Goal: Task Accomplishment & Management: Manage account settings

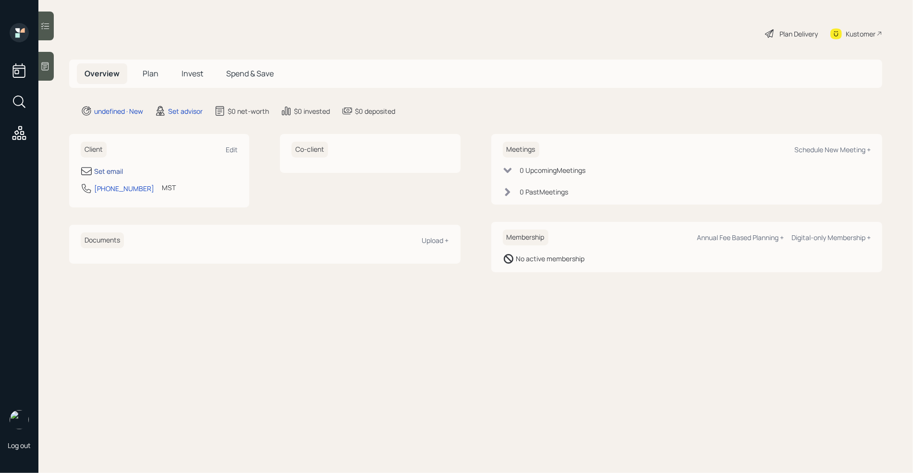
click at [117, 172] on div "Set email" at bounding box center [108, 171] width 29 height 10
select select "America/Denver"
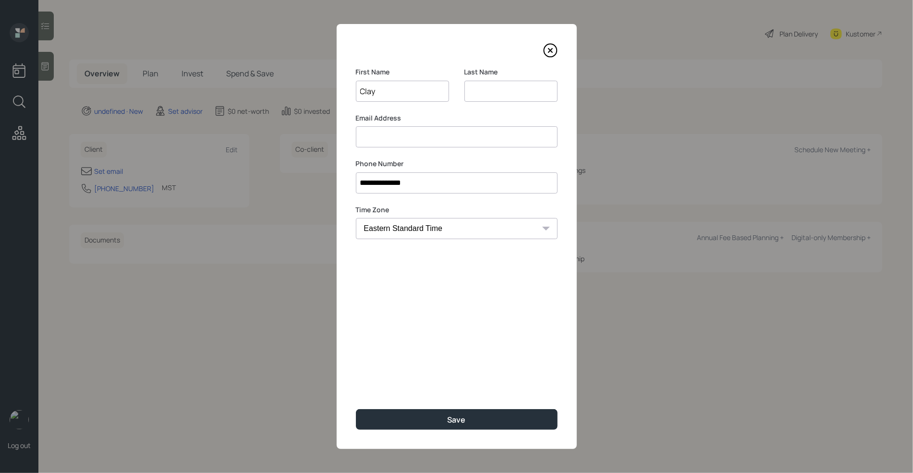
type input "Clay"
click at [488, 86] on input at bounding box center [510, 91] width 93 height 21
type input "Schutt"
click at [419, 135] on input at bounding box center [457, 136] width 202 height 21
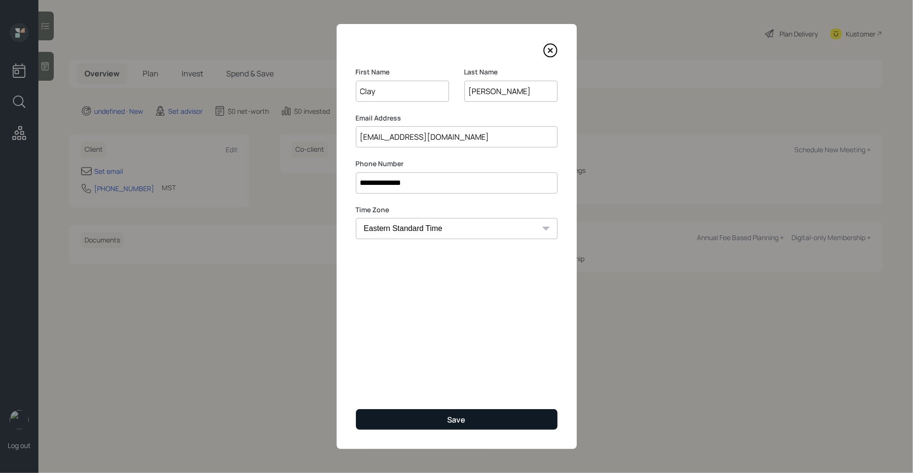
type input "schuttcl@gmail.com"
click at [437, 414] on button "Save" at bounding box center [457, 419] width 202 height 21
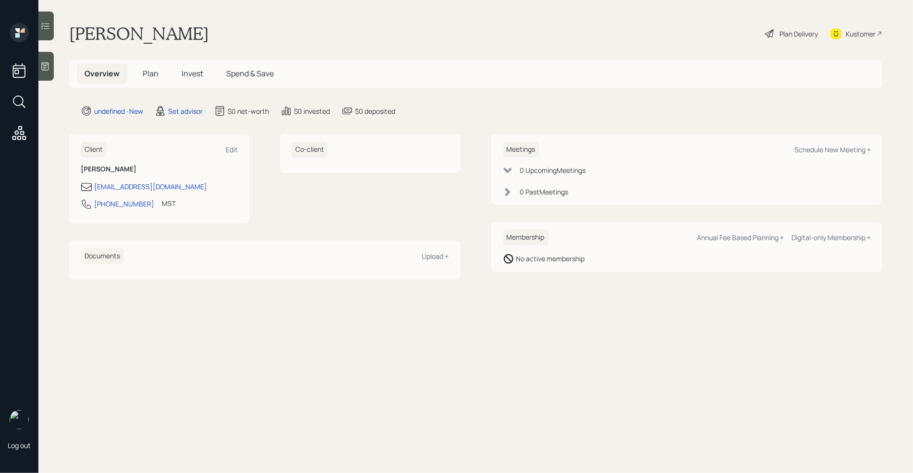
click at [55, 70] on main "Clay Schutt Plan Delivery Kustomer Overview Plan Invest Spend & Save undefined …" at bounding box center [475, 236] width 874 height 473
click at [42, 65] on icon at bounding box center [45, 66] width 10 height 10
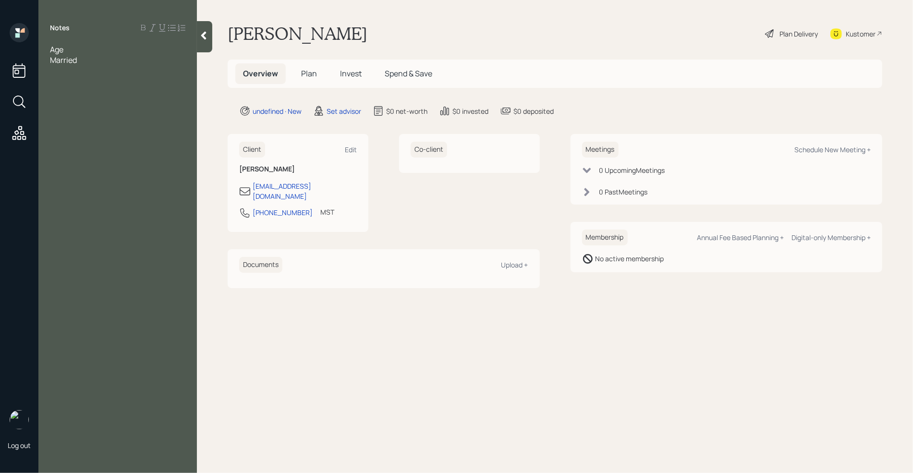
click at [72, 51] on div "Age" at bounding box center [117, 49] width 135 height 11
click at [91, 61] on div "Married" at bounding box center [117, 60] width 135 height 11
click at [76, 103] on div "401k" at bounding box center [117, 102] width 135 height 11
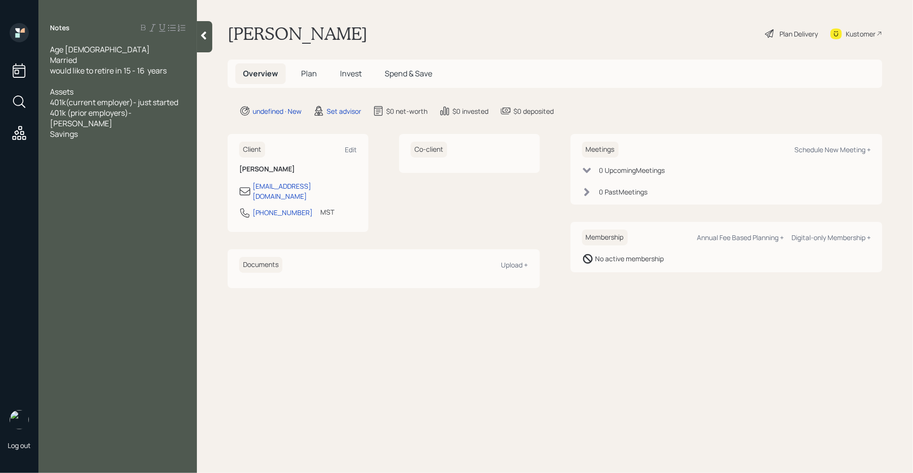
click at [74, 79] on div at bounding box center [117, 81] width 135 height 11
click at [149, 115] on div "401k (prior employers)-" at bounding box center [117, 113] width 135 height 11
click at [72, 154] on div "Roth" at bounding box center [117, 155] width 135 height 11
click at [103, 171] on div "Savings" at bounding box center [117, 176] width 135 height 11
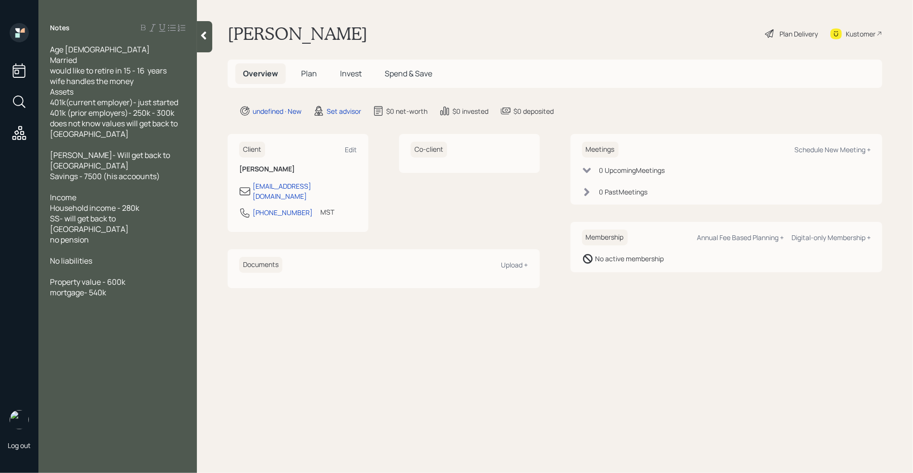
click at [72, 245] on div at bounding box center [117, 250] width 135 height 11
click at [129, 329] on div at bounding box center [117, 334] width 135 height 11
click at [848, 151] on div "Schedule New Meeting +" at bounding box center [832, 149] width 76 height 9
select select "round-robin"
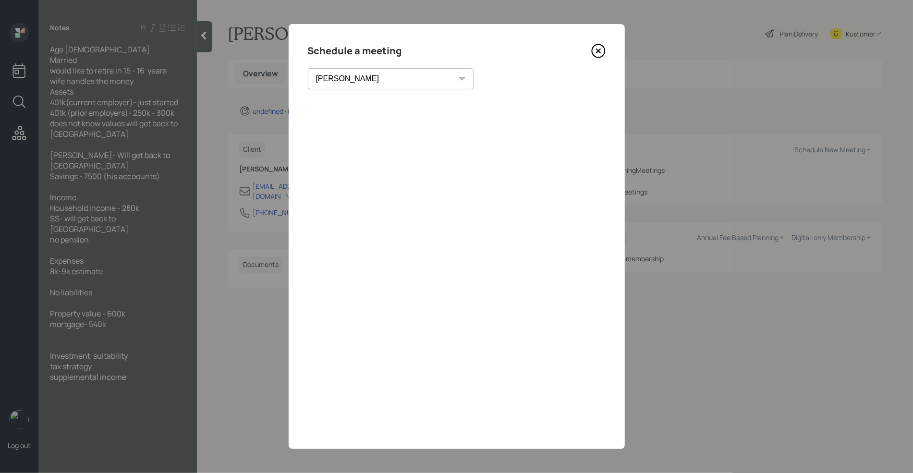
click at [322, 100] on div "Schedule a meeting Theresa Spinello Matthew Burke Aleksandra Szegda Eitan Bar-D…" at bounding box center [457, 236] width 336 height 425
